Goal: Check status: Check status

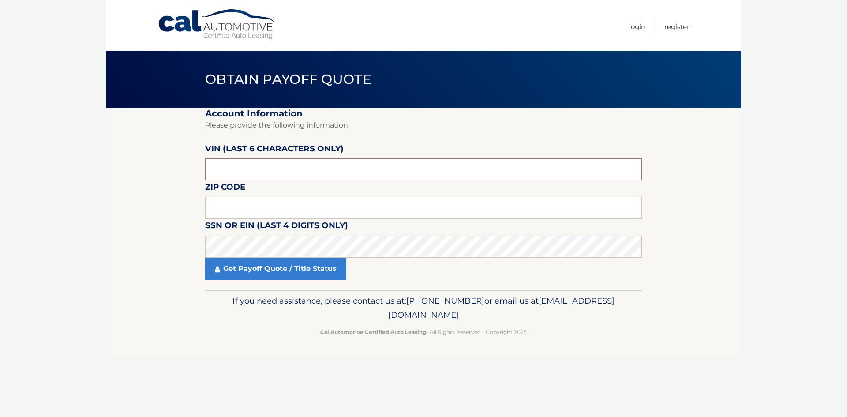
click at [247, 171] on input "text" at bounding box center [423, 169] width 437 height 22
drag, startPoint x: 243, startPoint y: 171, endPoint x: 163, endPoint y: 182, distance: 80.1
click at [165, 182] on section "Account Information Please provide the following information. VIN (last 6 chara…" at bounding box center [423, 199] width 635 height 182
type input "448151"
type input "15101"
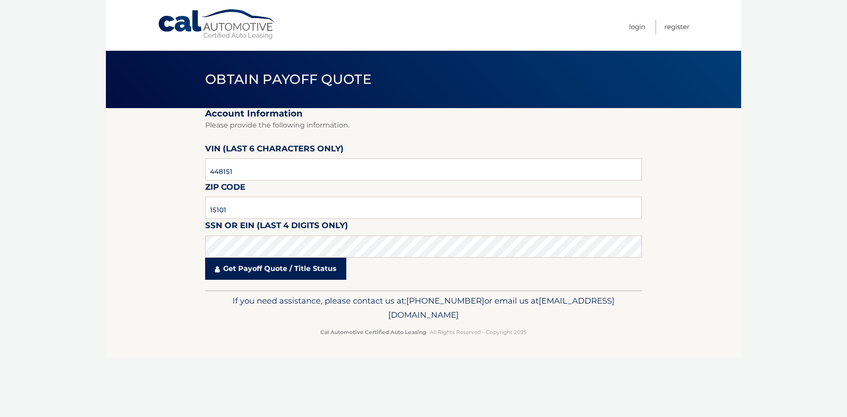
click at [276, 271] on link "Get Payoff Quote / Title Status" at bounding box center [275, 269] width 141 height 22
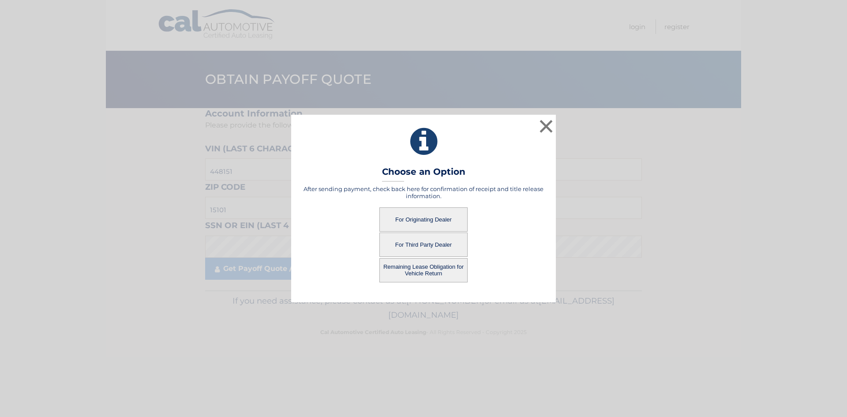
click at [429, 214] on button "For Originating Dealer" at bounding box center [424, 219] width 88 height 24
click at [418, 219] on button "For Originating Dealer" at bounding box center [424, 219] width 88 height 24
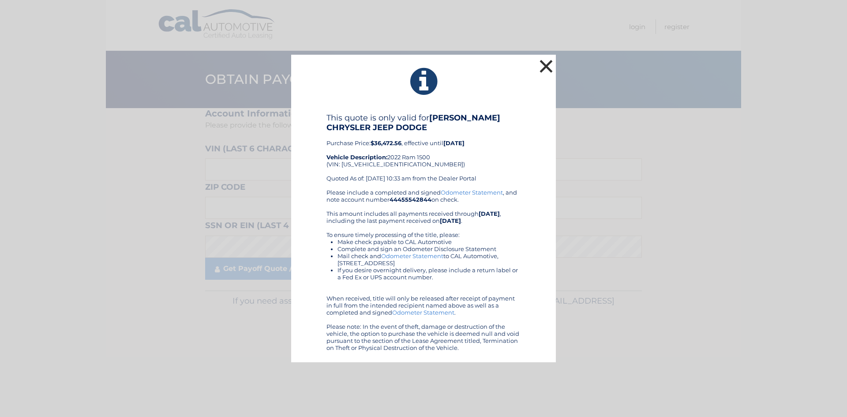
click at [545, 66] on button "×" at bounding box center [547, 66] width 18 height 18
